Goal: Information Seeking & Learning: Learn about a topic

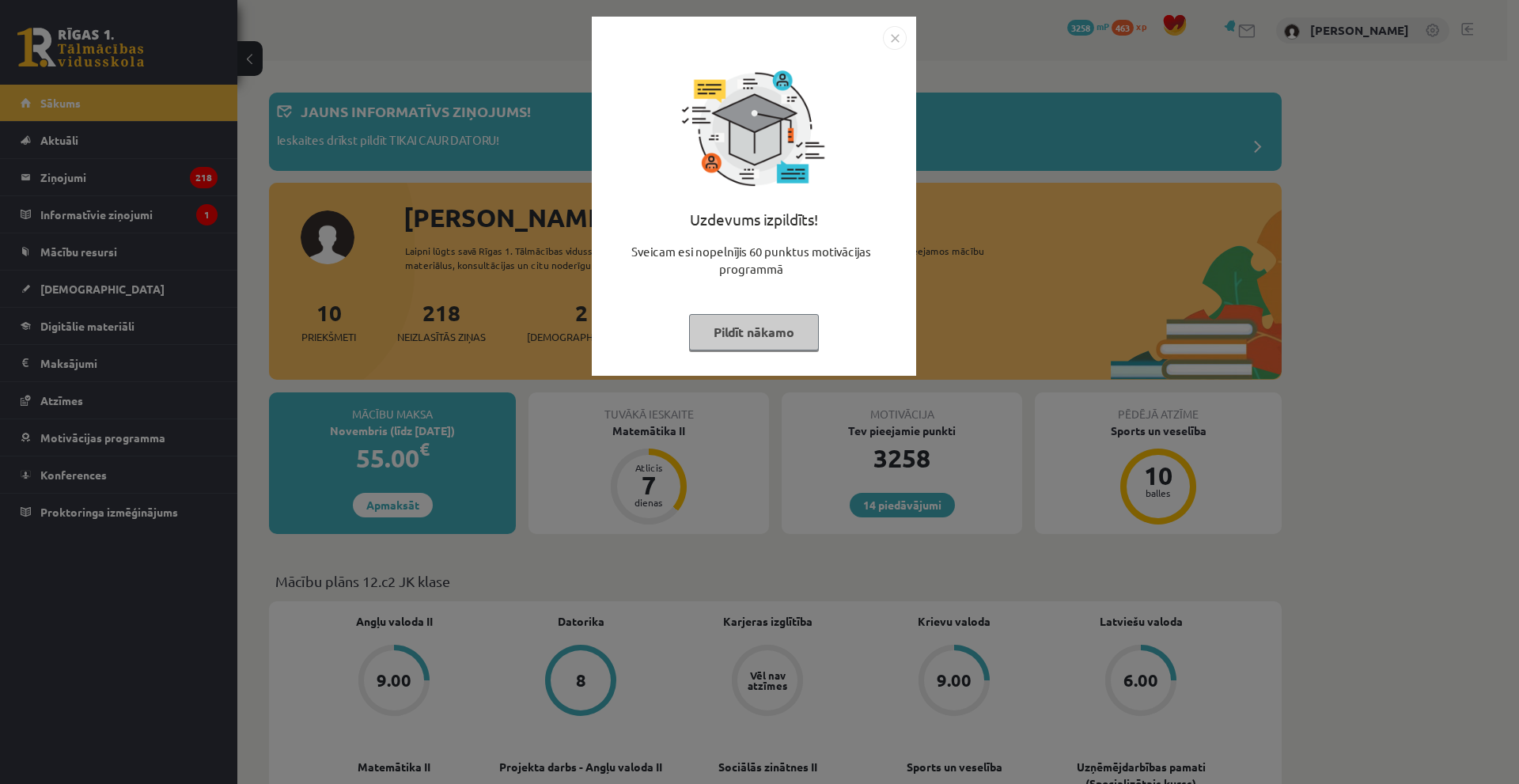
click at [901, 42] on img "Close" at bounding box center [895, 38] width 24 height 24
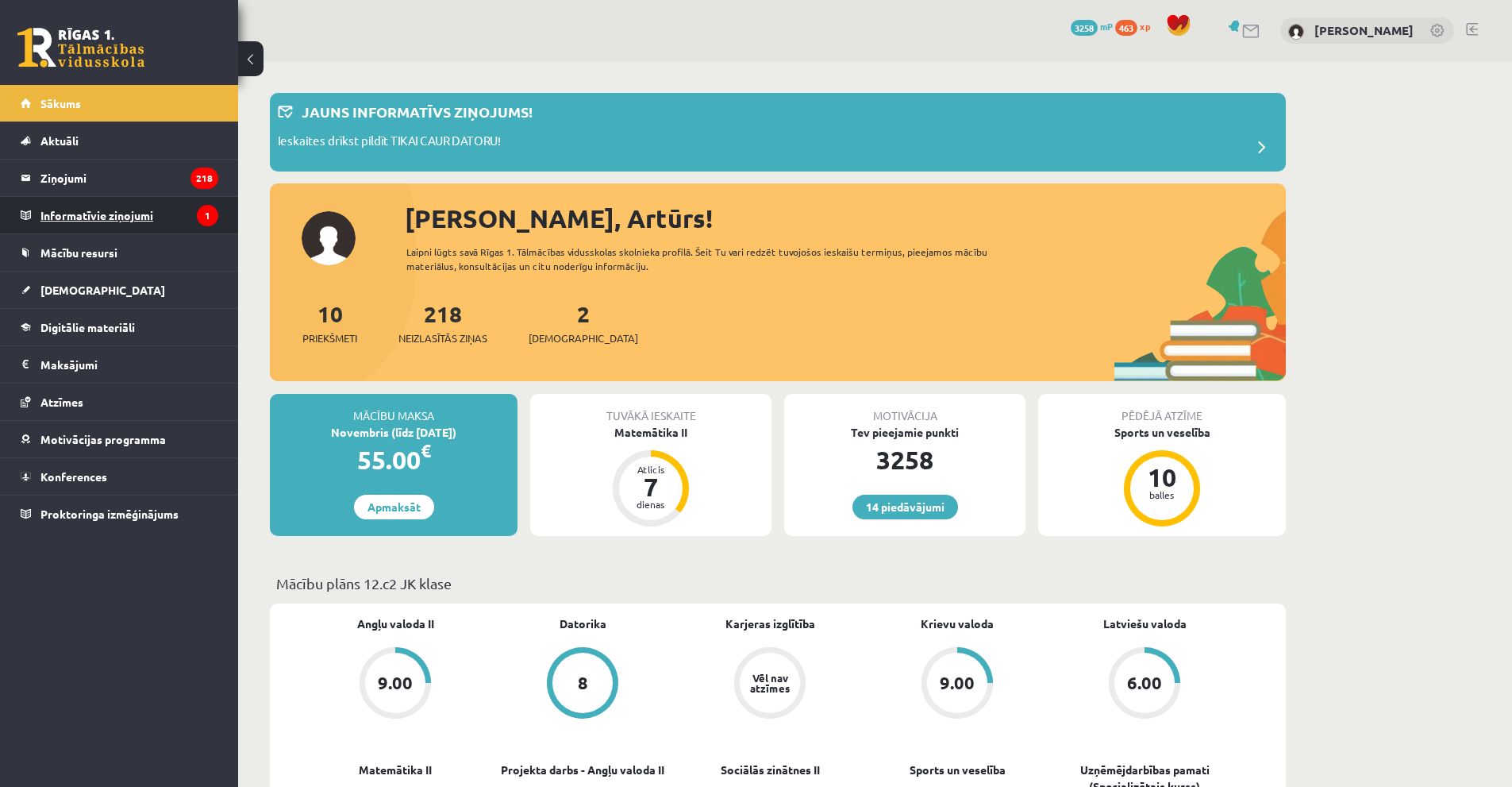
click at [153, 211] on legend "Informatīvie ziņojumi 1" at bounding box center [130, 215] width 178 height 37
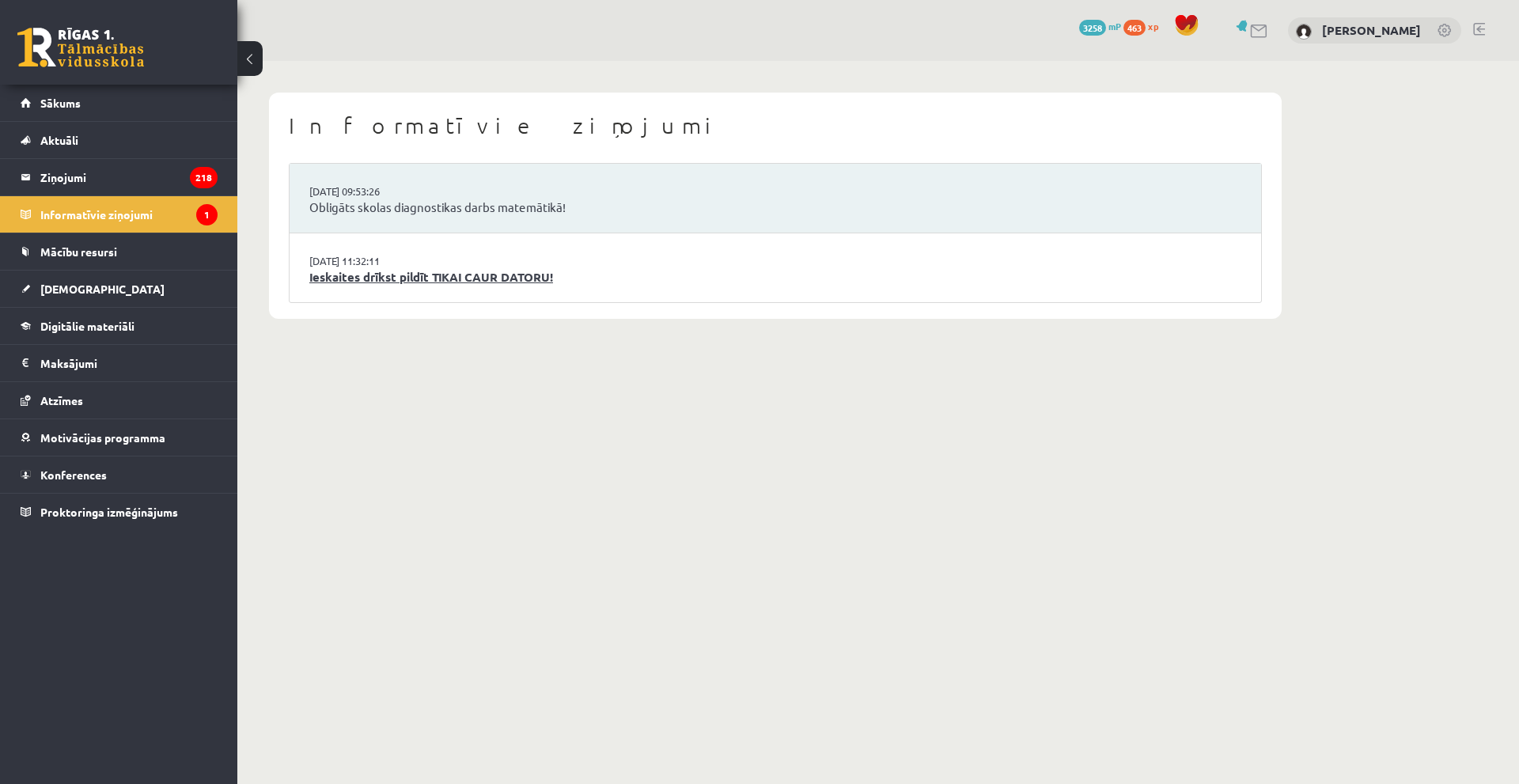
click at [439, 280] on link "Ieskaites drīkst pildīt TIKAI CAUR DATORU!" at bounding box center [775, 277] width 932 height 18
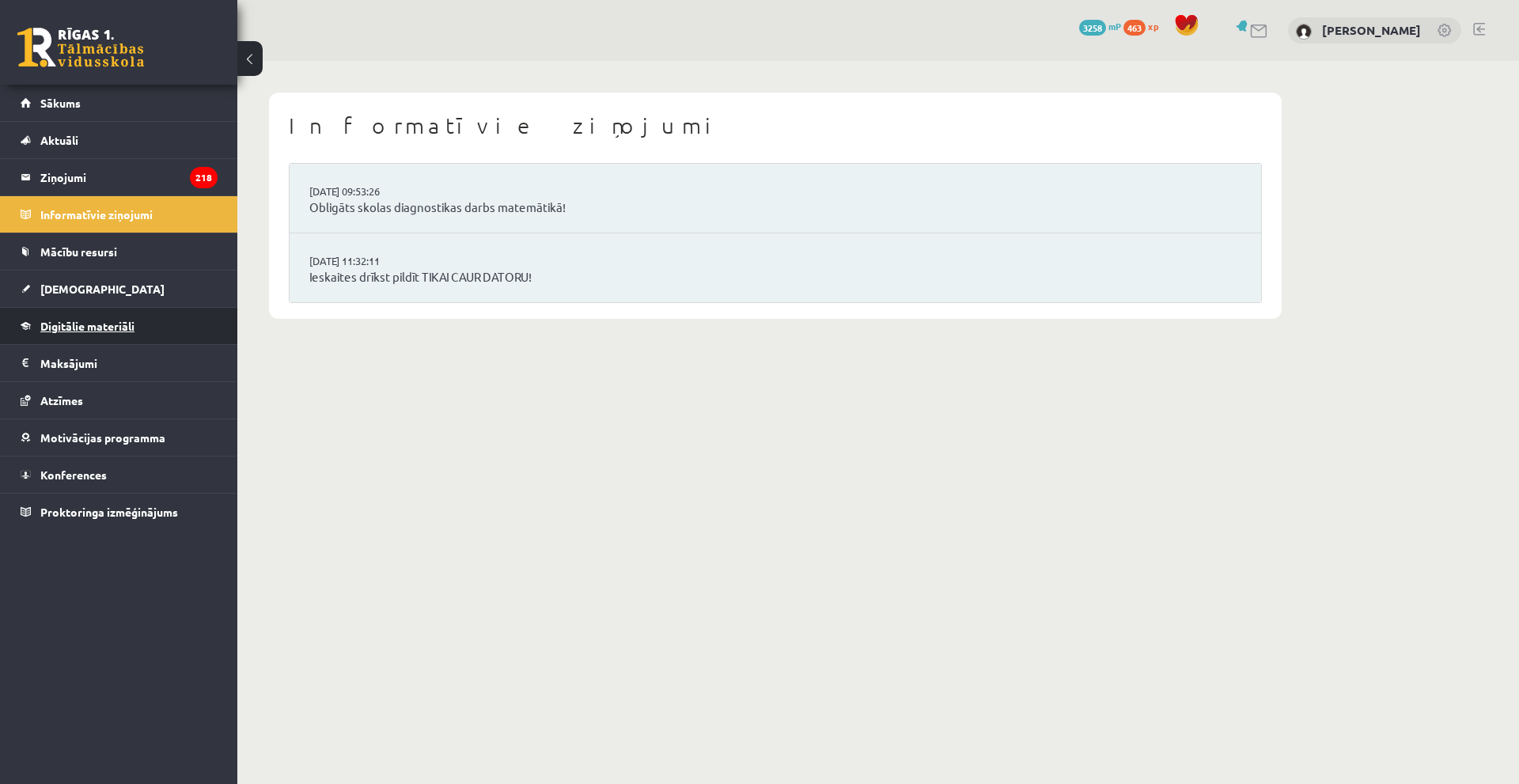
click at [111, 324] on span "Digitālie materiāli" at bounding box center [87, 326] width 94 height 14
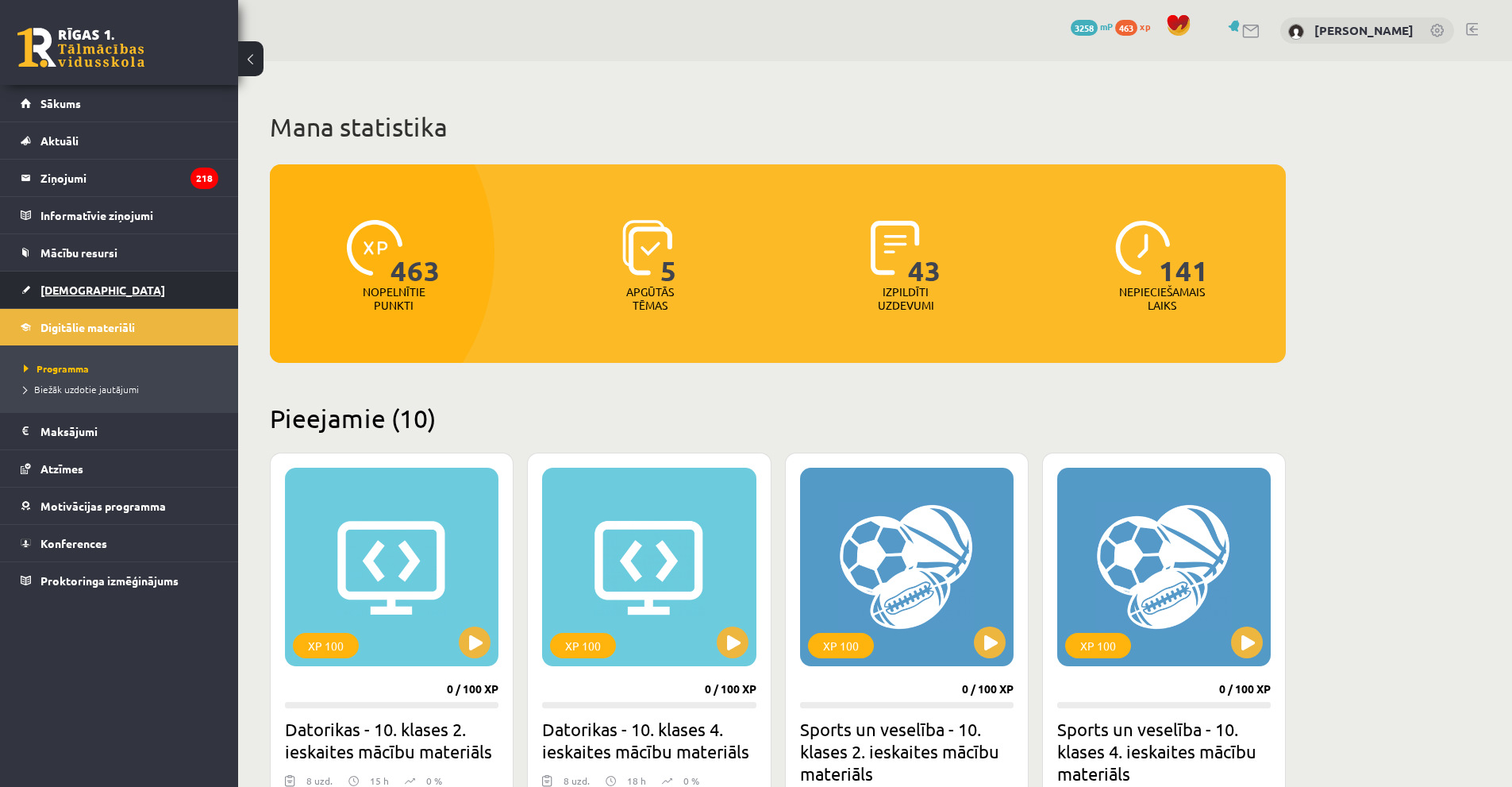
click at [74, 282] on link "[DEMOGRAPHIC_DATA]" at bounding box center [119, 290] width 198 height 37
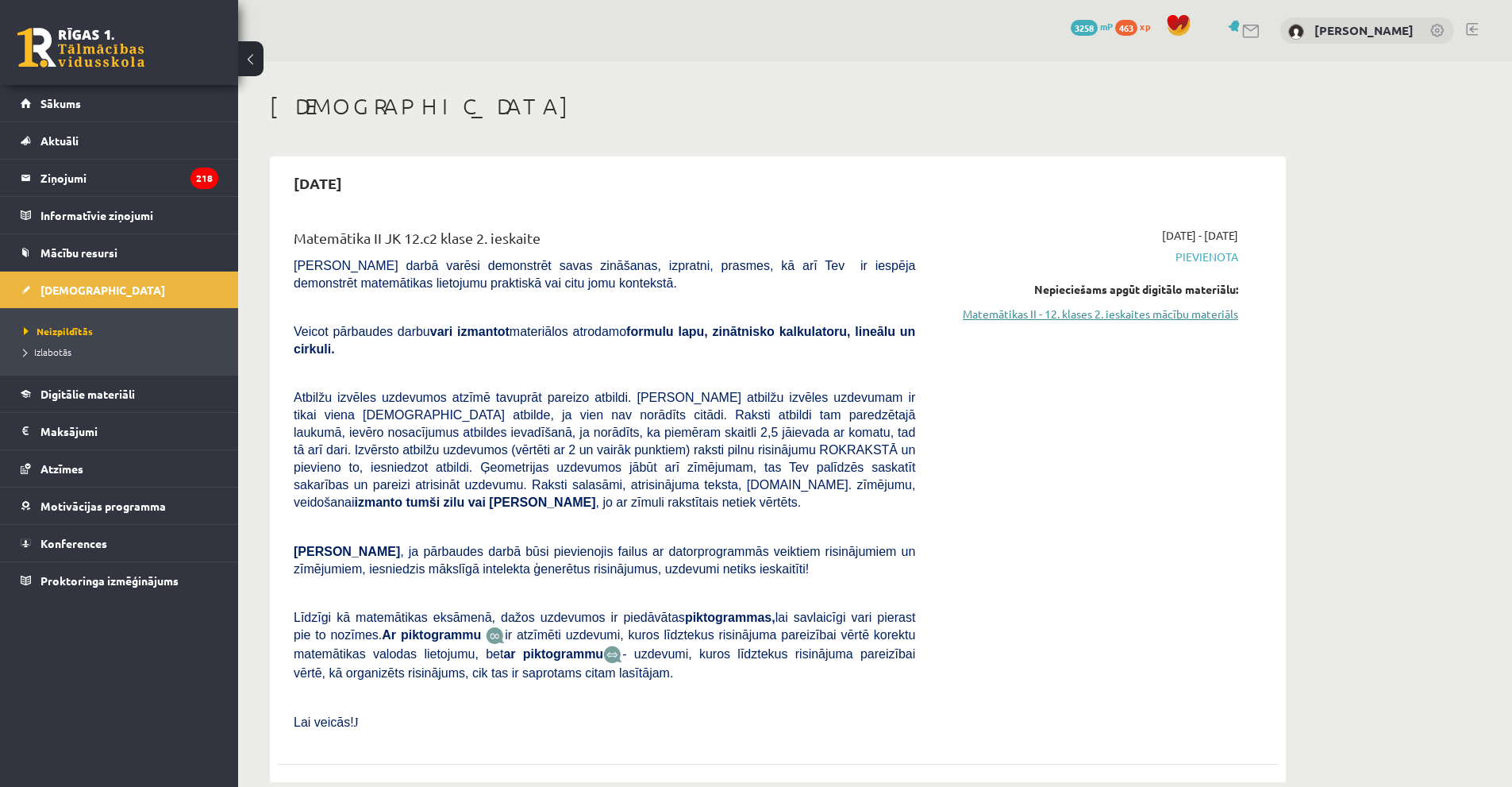
click at [1131, 317] on link "Matemātikas II - 12. klases 2. ieskaites mācību materiāls" at bounding box center [1089, 314] width 300 height 17
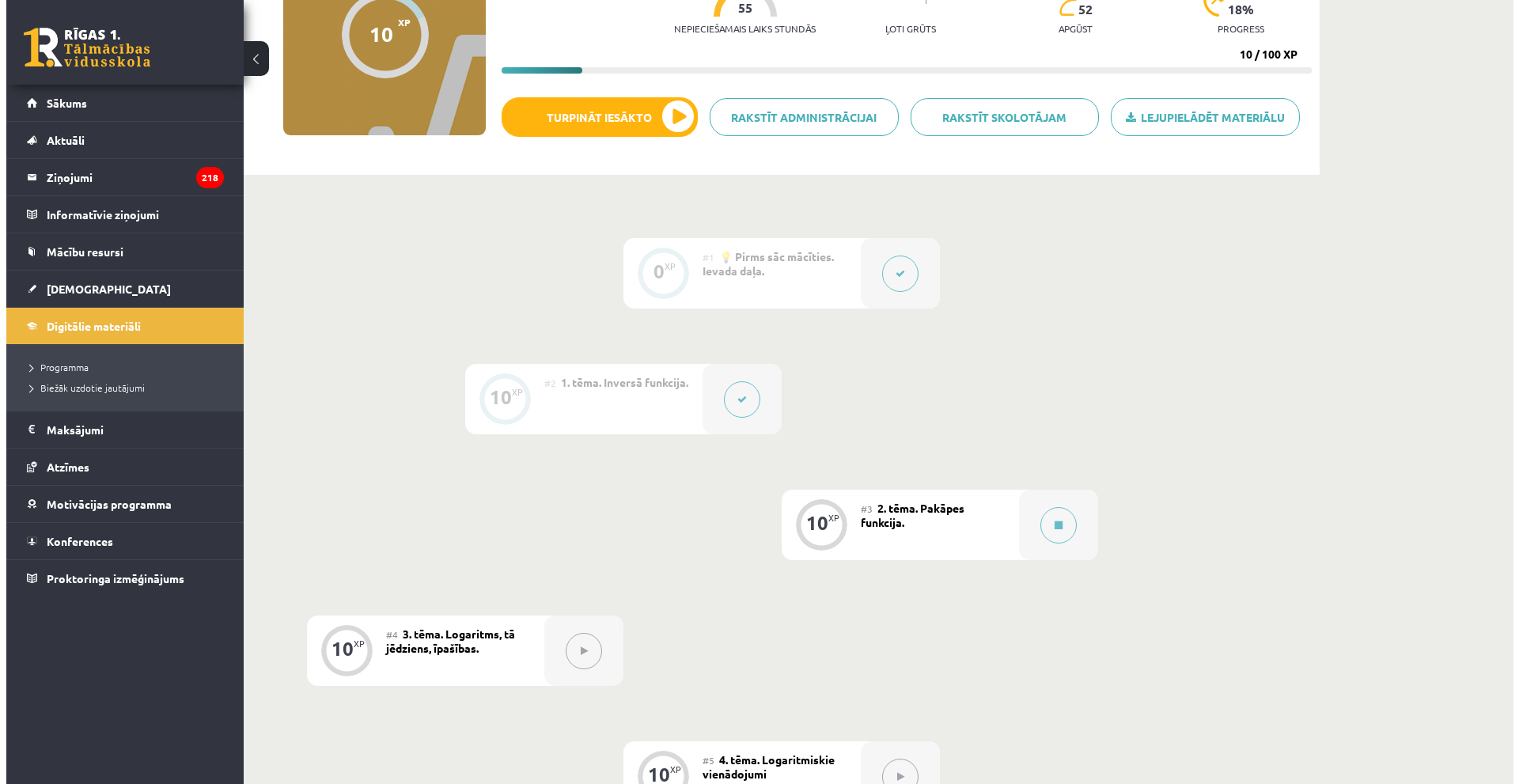
scroll to position [317, 0]
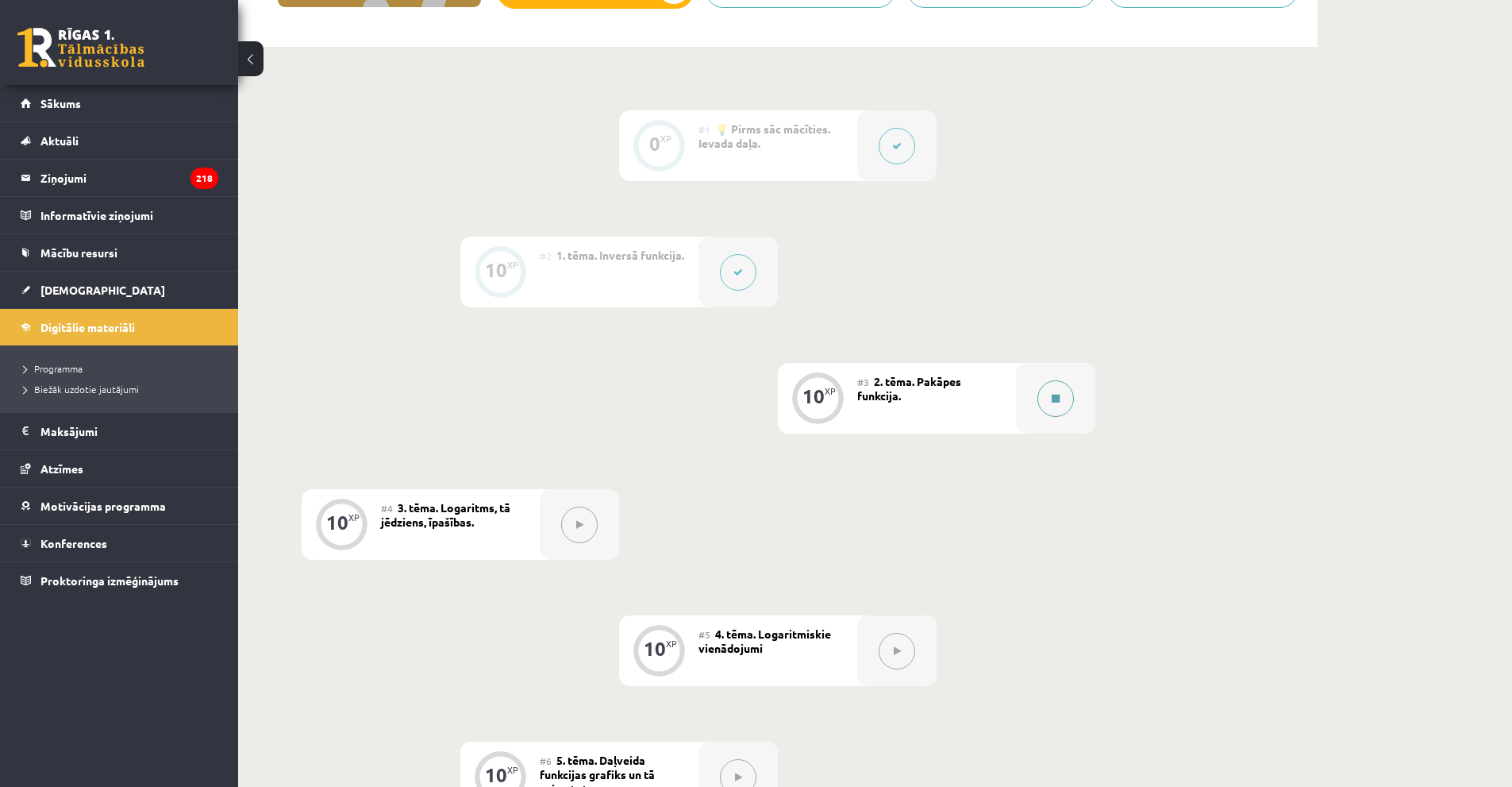
click at [1057, 400] on icon at bounding box center [1056, 399] width 8 height 10
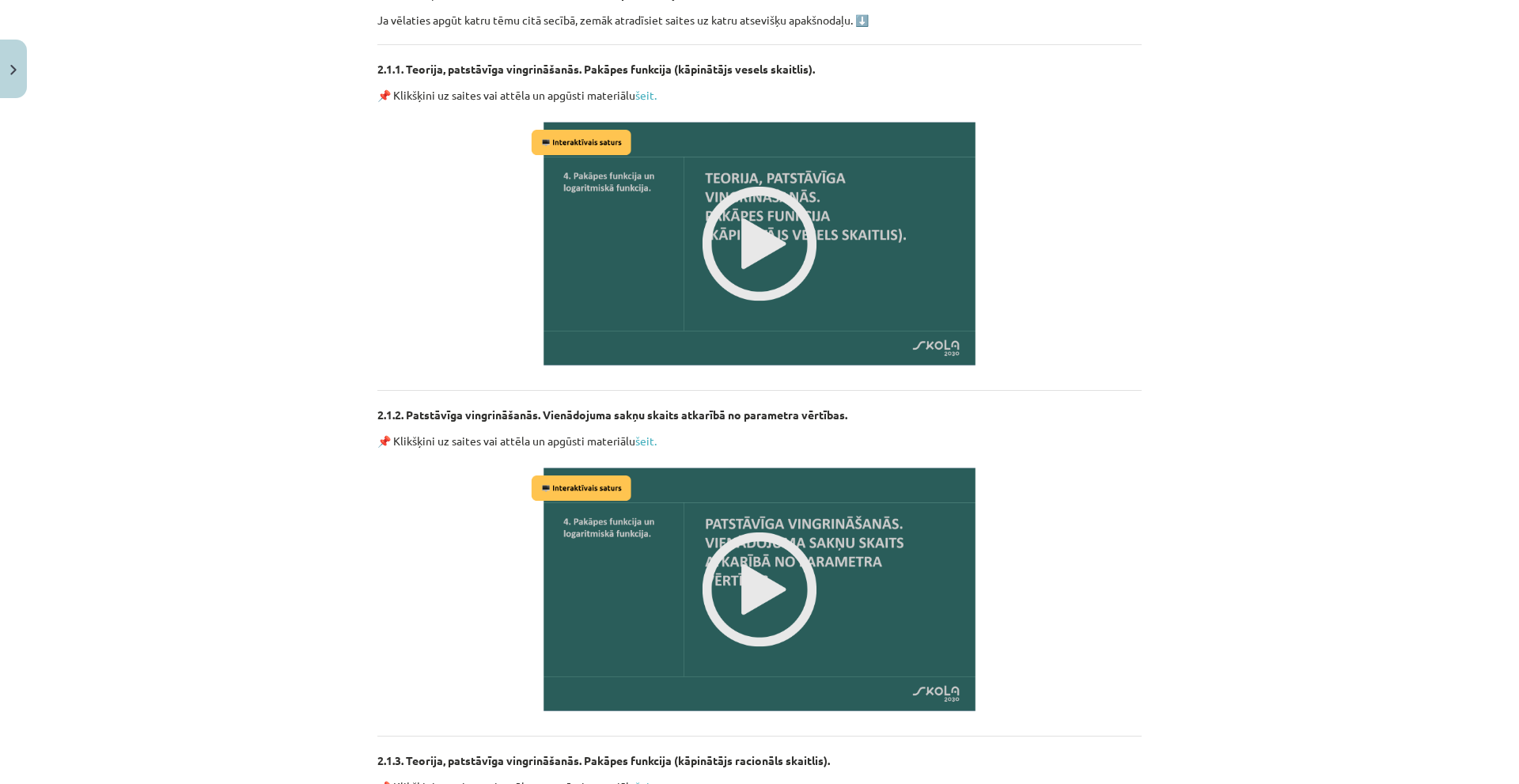
scroll to position [500, 0]
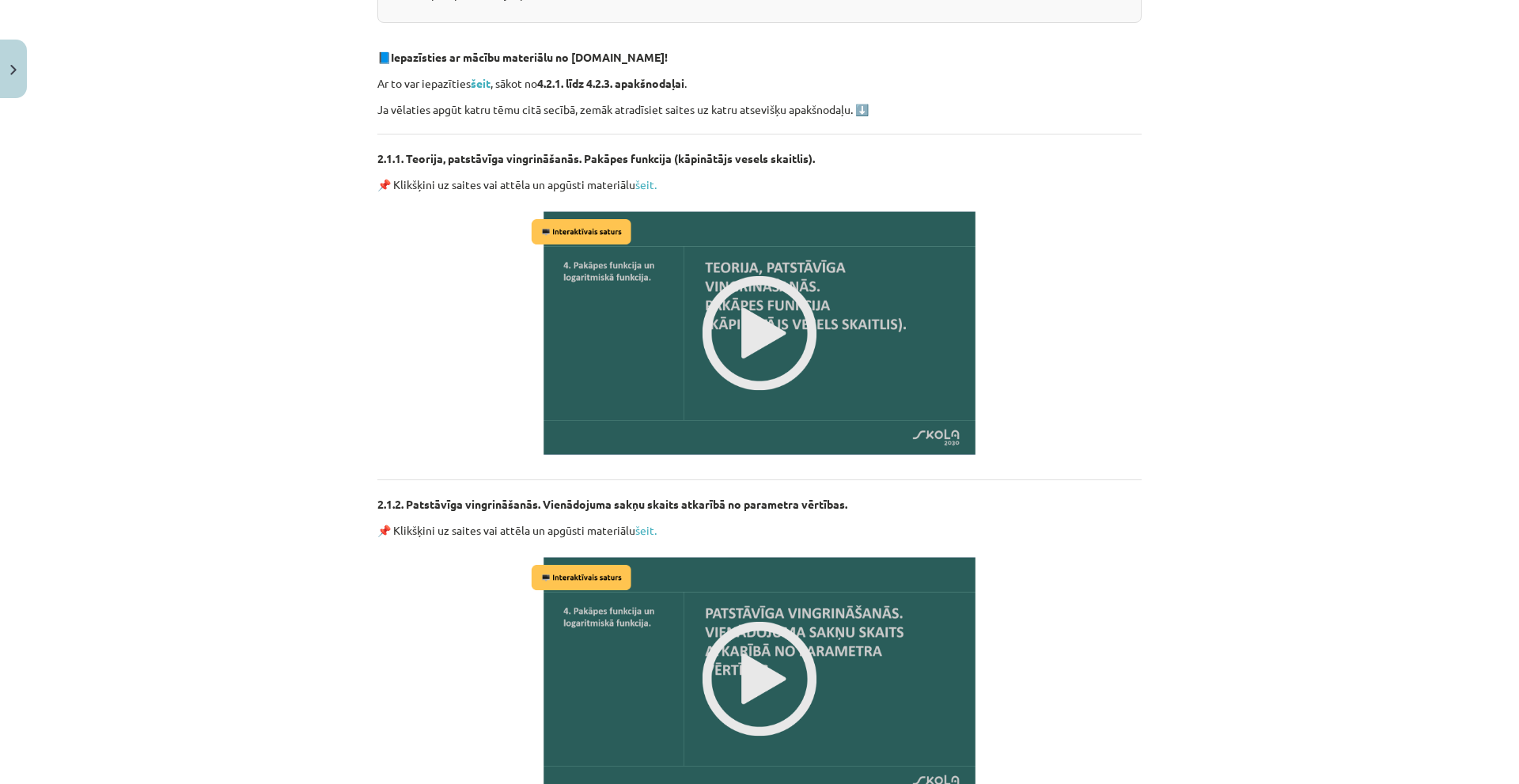
click at [756, 355] on img at bounding box center [760, 333] width 464 height 261
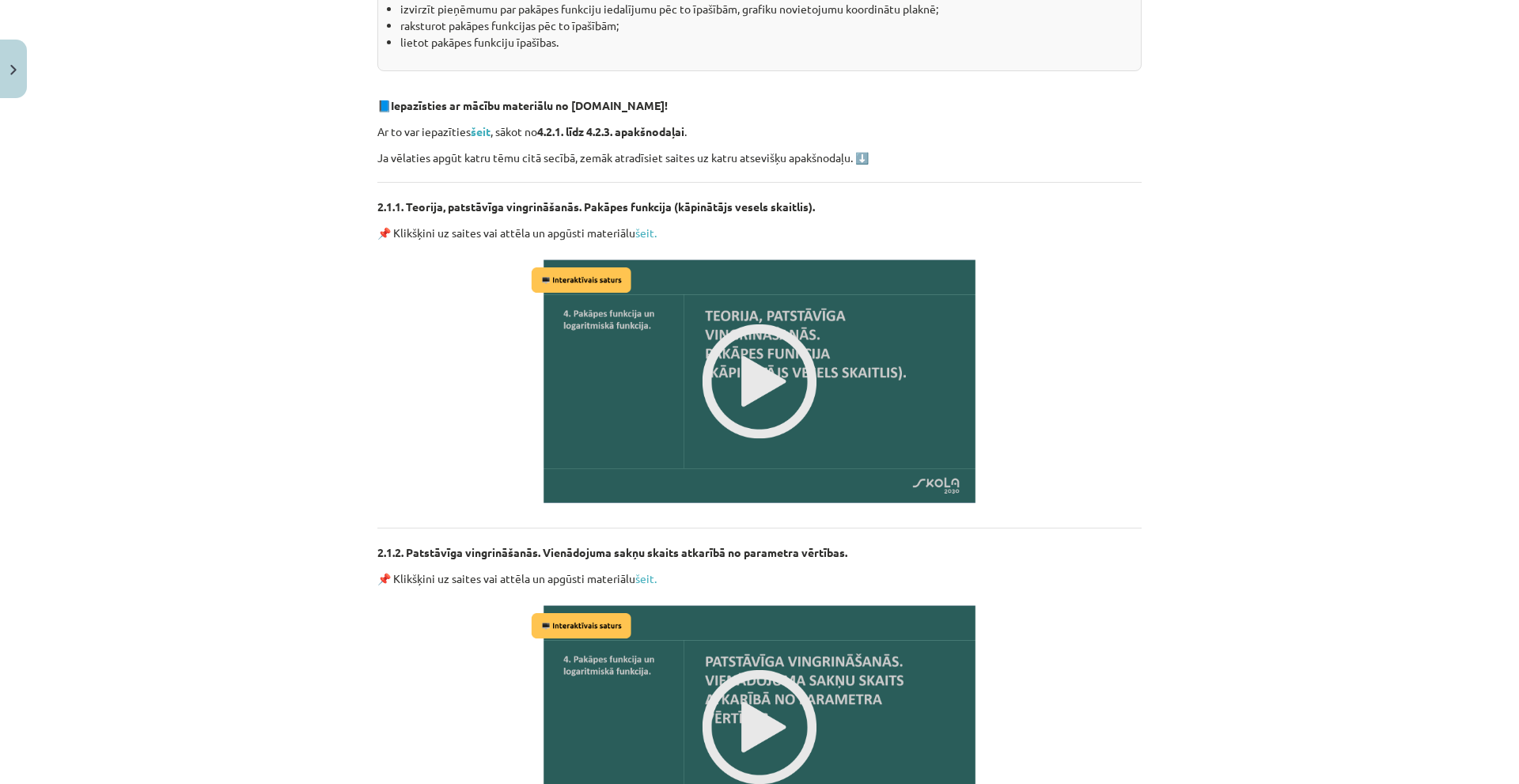
scroll to position [184, 0]
